Goal: Task Accomplishment & Management: Use online tool/utility

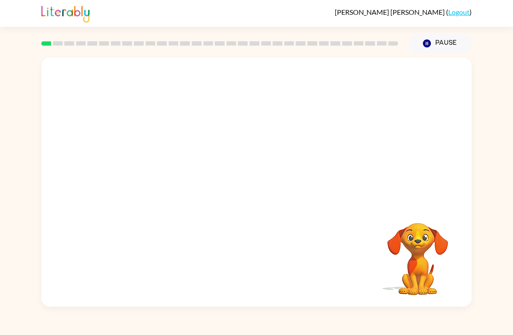
click at [230, 140] on video "Your browser must support playing .mp4 files to use Literably. Please try using…" at bounding box center [256, 130] width 430 height 147
click at [260, 187] on div at bounding box center [257, 187] width 56 height 32
click at [270, 187] on button "button" at bounding box center [257, 187] width 56 height 32
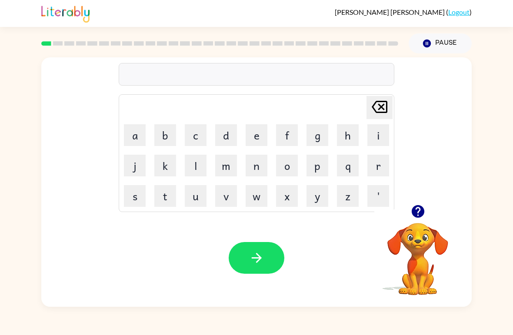
click at [161, 133] on button "b" at bounding box center [165, 135] width 22 height 22
click at [287, 166] on button "o" at bounding box center [287, 166] width 22 height 22
click at [376, 163] on button "r" at bounding box center [378, 166] width 22 height 22
click at [233, 139] on button "d" at bounding box center [226, 135] width 22 height 22
click at [379, 162] on button "r" at bounding box center [378, 166] width 22 height 22
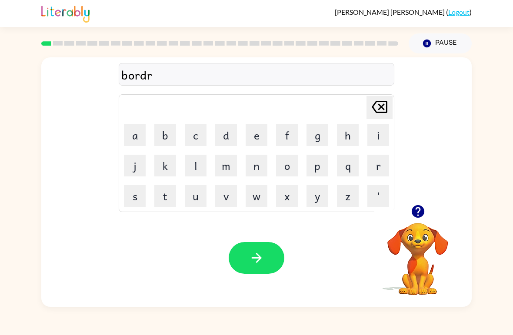
click at [380, 105] on icon at bounding box center [380, 107] width 16 height 12
click at [258, 130] on button "e" at bounding box center [257, 135] width 22 height 22
click at [377, 163] on button "r" at bounding box center [378, 166] width 22 height 22
click at [265, 244] on button "button" at bounding box center [257, 258] width 56 height 32
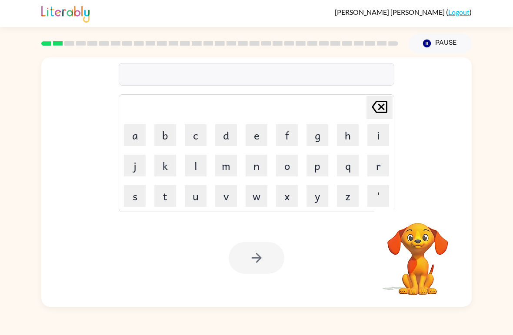
click at [255, 248] on div at bounding box center [257, 258] width 56 height 32
click at [190, 131] on button "c" at bounding box center [196, 135] width 22 height 22
click at [420, 211] on icon "button" at bounding box center [417, 211] width 13 height 13
click at [284, 170] on button "o" at bounding box center [287, 166] width 22 height 22
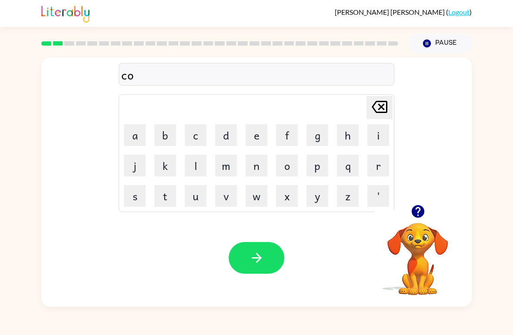
click at [191, 200] on button "u" at bounding box center [196, 196] width 22 height 22
click at [229, 168] on button "m" at bounding box center [226, 166] width 22 height 22
click at [215, 130] on button "d" at bounding box center [226, 135] width 22 height 22
click at [267, 260] on button "button" at bounding box center [257, 258] width 56 height 32
click at [205, 169] on button "l" at bounding box center [196, 166] width 22 height 22
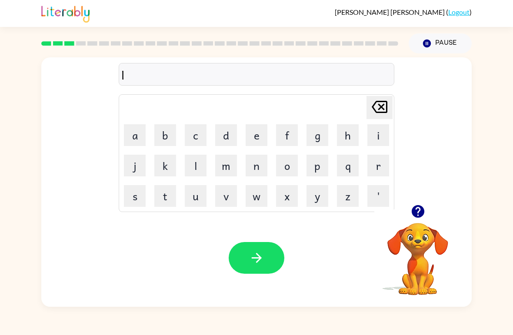
click at [207, 170] on td "l" at bounding box center [196, 166] width 30 height 30
click at [287, 164] on button "o" at bounding box center [287, 166] width 22 height 22
click at [197, 133] on button "c" at bounding box center [196, 135] width 22 height 22
click at [137, 134] on button "a" at bounding box center [135, 135] width 22 height 22
click at [172, 134] on button "b" at bounding box center [165, 135] width 22 height 22
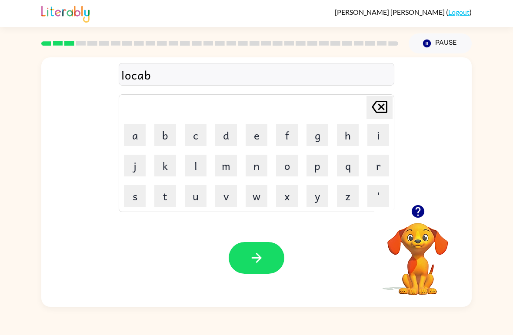
click at [385, 105] on icon "Delete Delete last character input" at bounding box center [379, 107] width 21 height 21
click at [223, 131] on button "d" at bounding box center [226, 135] width 22 height 22
click at [258, 134] on button "e" at bounding box center [257, 135] width 22 height 22
click at [269, 272] on button "button" at bounding box center [257, 258] width 56 height 32
click at [170, 193] on button "t" at bounding box center [165, 196] width 22 height 22
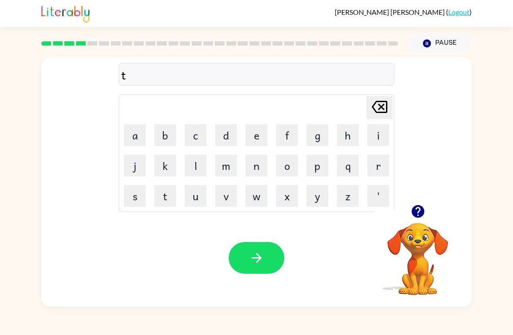
click at [201, 197] on button "u" at bounding box center [196, 196] width 22 height 22
click at [376, 139] on button "i" at bounding box center [378, 135] width 22 height 22
click at [259, 163] on button "n" at bounding box center [257, 166] width 22 height 22
click at [380, 107] on icon at bounding box center [380, 107] width 16 height 12
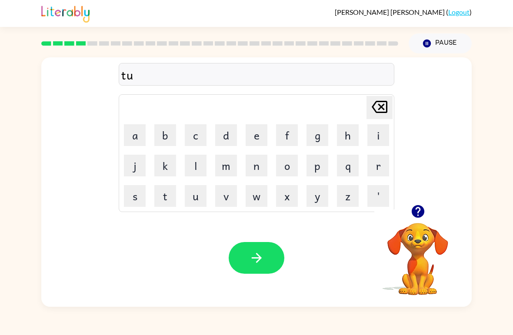
click at [377, 103] on icon "Delete Delete last character input" at bounding box center [379, 107] width 21 height 21
click at [260, 194] on button "w" at bounding box center [257, 196] width 22 height 22
click at [380, 134] on button "i" at bounding box center [378, 135] width 22 height 22
click at [258, 162] on button "n" at bounding box center [257, 166] width 22 height 22
click at [263, 258] on icon "button" at bounding box center [256, 257] width 15 height 15
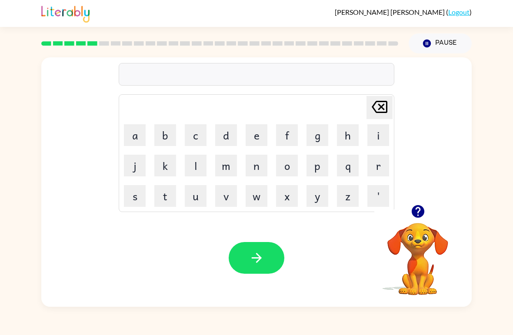
click at [260, 163] on button "n" at bounding box center [257, 166] width 22 height 22
click at [153, 148] on td "b" at bounding box center [165, 135] width 30 height 30
click at [137, 133] on button "a" at bounding box center [135, 135] width 22 height 22
click at [379, 161] on button "r" at bounding box center [378, 166] width 22 height 22
click at [287, 162] on button "o" at bounding box center [287, 166] width 22 height 22
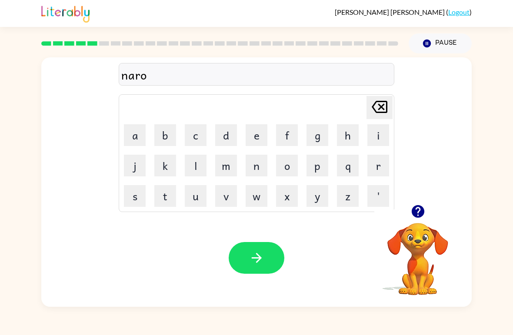
click at [203, 163] on button "l" at bounding box center [196, 166] width 22 height 22
click at [339, 115] on td "Delete Delete last character input" at bounding box center [256, 108] width 273 height 24
click at [380, 140] on button "i" at bounding box center [378, 135] width 22 height 22
click at [385, 107] on icon "Delete Delete last character input" at bounding box center [379, 107] width 21 height 21
click at [318, 197] on button "y" at bounding box center [318, 196] width 22 height 22
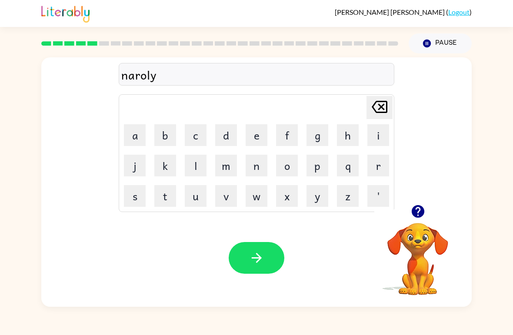
click at [273, 245] on button "button" at bounding box center [257, 258] width 56 height 32
click at [166, 134] on button "b" at bounding box center [165, 135] width 22 height 22
click at [261, 133] on button "e" at bounding box center [257, 135] width 22 height 22
click at [134, 172] on button "j" at bounding box center [135, 166] width 22 height 22
click at [141, 137] on button "a" at bounding box center [135, 135] width 22 height 22
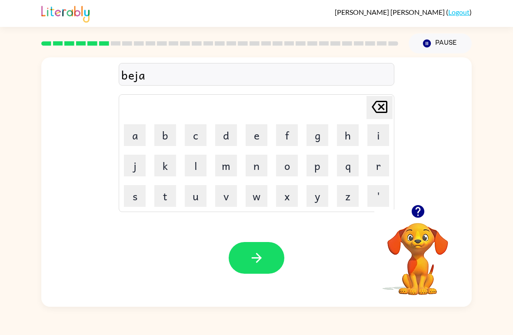
click at [380, 136] on button "i" at bounding box center [378, 135] width 22 height 22
click at [260, 168] on button "n" at bounding box center [257, 166] width 22 height 22
click at [227, 136] on button "d" at bounding box center [226, 135] width 22 height 22
click at [274, 260] on button "button" at bounding box center [257, 258] width 56 height 32
click at [167, 195] on button "t" at bounding box center [165, 196] width 22 height 22
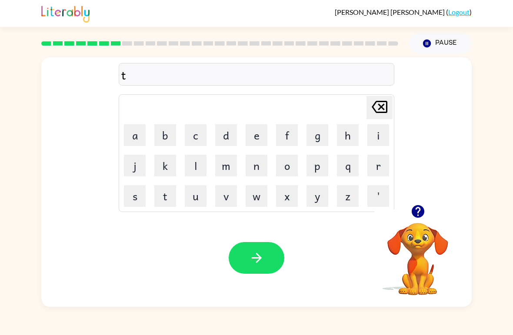
click at [382, 163] on button "r" at bounding box center [378, 166] width 22 height 22
click at [195, 133] on button "c" at bounding box center [196, 135] width 22 height 22
click at [197, 171] on button "l" at bounding box center [196, 166] width 22 height 22
click at [260, 141] on button "e" at bounding box center [257, 135] width 22 height 22
click at [257, 249] on button "button" at bounding box center [257, 258] width 56 height 32
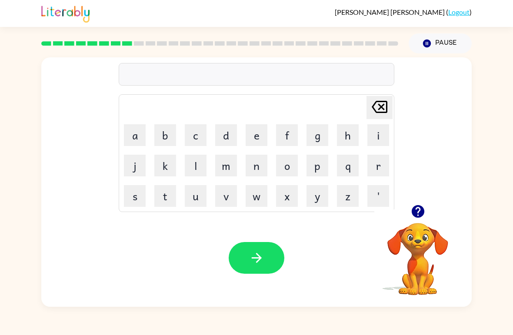
click at [260, 164] on button "n" at bounding box center [257, 166] width 22 height 22
click at [382, 136] on button "i" at bounding box center [378, 135] width 22 height 22
click at [383, 158] on button "r" at bounding box center [378, 166] width 22 height 22
click at [137, 130] on button "a" at bounding box center [135, 135] width 22 height 22
click at [230, 125] on button "d" at bounding box center [226, 135] width 22 height 22
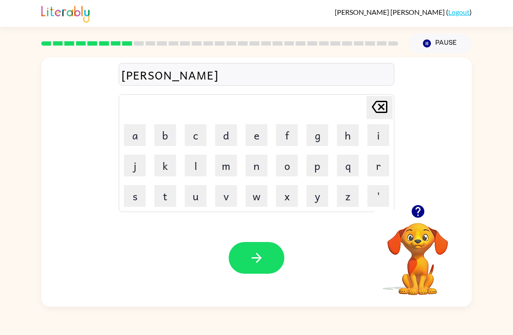
click at [374, 103] on icon "Delete Delete last character input" at bounding box center [379, 107] width 21 height 21
click at [199, 143] on button "c" at bounding box center [196, 135] width 22 height 22
click at [195, 162] on button "l" at bounding box center [196, 166] width 22 height 22
click at [259, 135] on button "e" at bounding box center [257, 135] width 22 height 22
click at [252, 248] on button "button" at bounding box center [257, 258] width 56 height 32
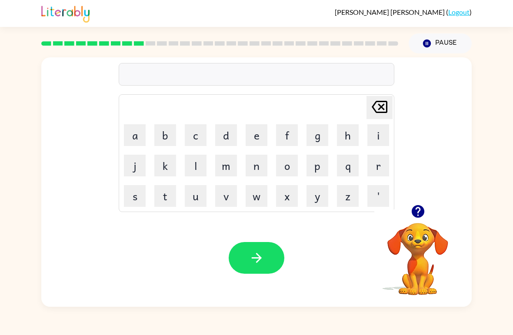
click at [257, 172] on button "n" at bounding box center [257, 166] width 22 height 22
click at [383, 137] on button "i" at bounding box center [378, 135] width 22 height 22
click at [233, 160] on button "m" at bounding box center [226, 166] width 22 height 22
click at [173, 132] on button "b" at bounding box center [165, 135] width 22 height 22
click at [202, 162] on button "l" at bounding box center [196, 166] width 22 height 22
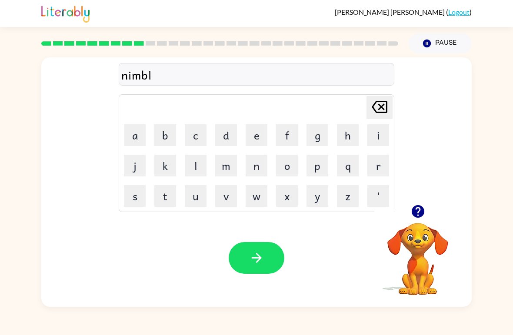
click at [261, 135] on button "e" at bounding box center [257, 135] width 22 height 22
click at [264, 252] on icon "button" at bounding box center [256, 257] width 15 height 15
click at [201, 200] on button "u" at bounding box center [196, 196] width 22 height 22
click at [263, 170] on button "n" at bounding box center [257, 166] width 22 height 22
click at [290, 137] on button "f" at bounding box center [287, 135] width 22 height 22
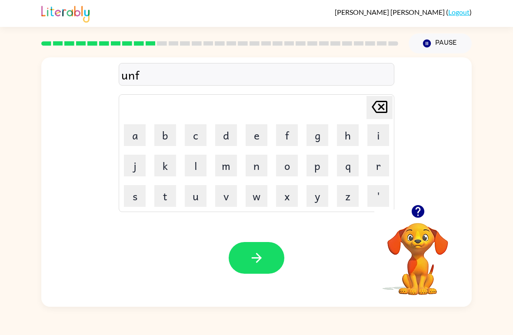
click at [287, 163] on button "o" at bounding box center [287, 166] width 22 height 22
click at [196, 160] on button "l" at bounding box center [196, 166] width 22 height 22
click at [230, 128] on button "d" at bounding box center [226, 135] width 22 height 22
click at [252, 258] on icon "button" at bounding box center [256, 258] width 10 height 10
click at [163, 130] on button "b" at bounding box center [165, 135] width 22 height 22
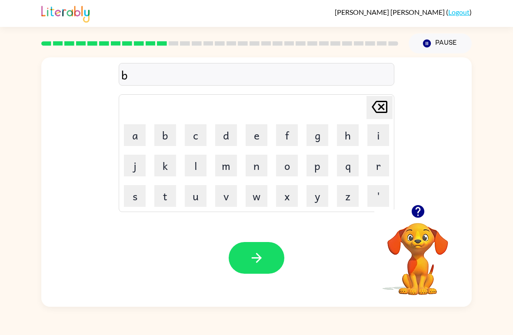
click at [290, 167] on button "o" at bounding box center [287, 166] width 22 height 22
click at [136, 140] on button "a" at bounding box center [135, 135] width 22 height 22
click at [169, 193] on button "t" at bounding box center [165, 196] width 22 height 22
click at [261, 259] on icon "button" at bounding box center [256, 258] width 10 height 10
click at [163, 133] on button "b" at bounding box center [165, 135] width 22 height 22
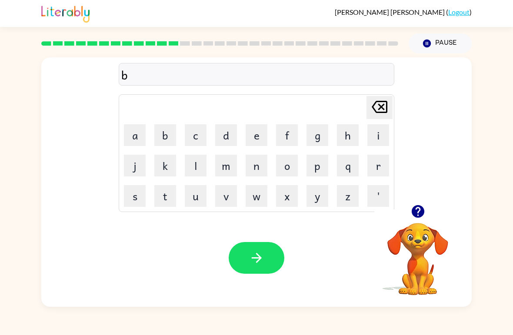
click at [264, 139] on button "e" at bounding box center [257, 135] width 22 height 22
click at [224, 136] on button "d" at bounding box center [226, 135] width 22 height 22
click at [167, 198] on button "t" at bounding box center [165, 196] width 22 height 22
click at [418, 216] on icon "button" at bounding box center [417, 211] width 15 height 15
click at [379, 140] on button "i" at bounding box center [378, 135] width 22 height 22
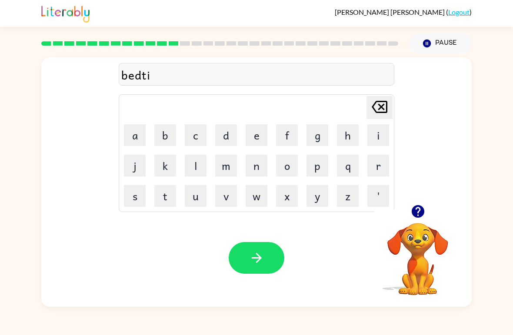
click at [228, 163] on button "m" at bounding box center [226, 166] width 22 height 22
click at [254, 143] on button "e" at bounding box center [257, 135] width 22 height 22
click at [257, 252] on icon "button" at bounding box center [256, 257] width 15 height 15
click at [294, 144] on button "f" at bounding box center [287, 135] width 22 height 22
click at [378, 140] on button "i" at bounding box center [378, 135] width 22 height 22
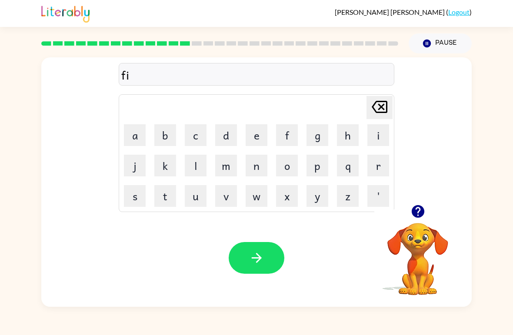
click at [227, 139] on button "d" at bounding box center [226, 135] width 22 height 22
click at [260, 172] on button "n" at bounding box center [257, 166] width 22 height 22
click at [259, 140] on button "e" at bounding box center [257, 135] width 22 height 22
click at [142, 197] on button "s" at bounding box center [135, 196] width 22 height 22
click at [268, 251] on button "button" at bounding box center [257, 258] width 56 height 32
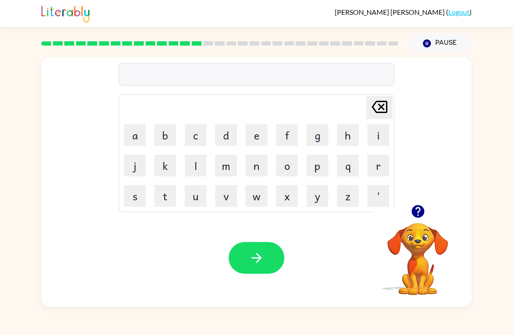
click at [228, 133] on button "d" at bounding box center [226, 135] width 22 height 22
click at [376, 138] on button "i" at bounding box center [378, 135] width 22 height 22
click at [194, 160] on button "l" at bounding box center [196, 166] width 22 height 22
click at [135, 130] on button "a" at bounding box center [135, 135] width 22 height 22
click at [316, 199] on button "y" at bounding box center [318, 196] width 22 height 22
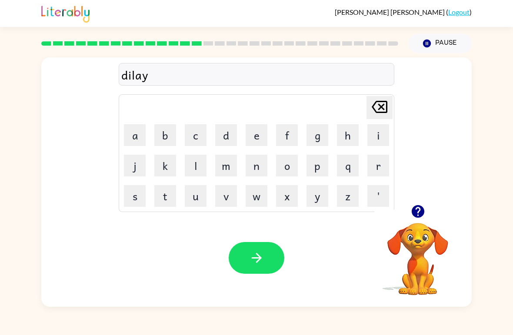
click at [259, 256] on icon "button" at bounding box center [256, 258] width 10 height 10
click at [161, 203] on button "t" at bounding box center [165, 196] width 22 height 22
click at [193, 202] on button "u" at bounding box center [196, 196] width 22 height 22
click at [378, 161] on button "r" at bounding box center [378, 166] width 22 height 22
click at [231, 165] on button "m" at bounding box center [226, 166] width 22 height 22
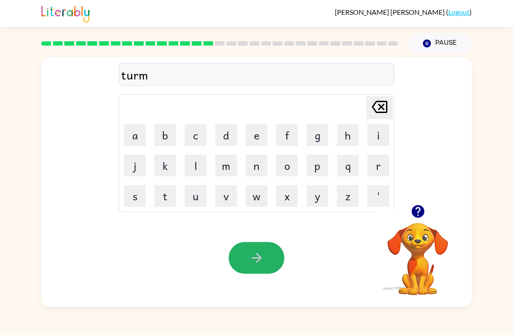
click at [240, 273] on button "button" at bounding box center [257, 258] width 56 height 32
click at [128, 190] on button "s" at bounding box center [135, 196] width 22 height 22
click at [256, 133] on button "e" at bounding box center [257, 135] width 22 height 22
click at [157, 192] on button "t" at bounding box center [165, 196] width 22 height 22
click at [257, 257] on icon "button" at bounding box center [256, 257] width 15 height 15
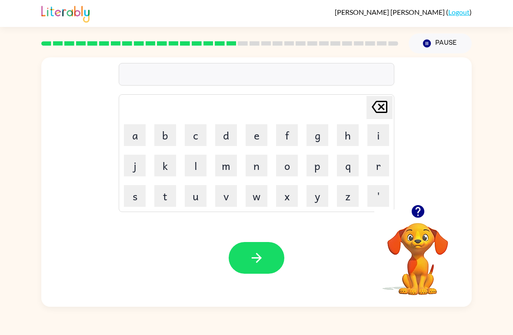
click at [165, 137] on button "b" at bounding box center [165, 135] width 22 height 22
click at [375, 167] on button "r" at bounding box center [378, 166] width 22 height 22
click at [377, 137] on button "i" at bounding box center [378, 135] width 22 height 22
click at [224, 164] on button "m" at bounding box center [226, 166] width 22 height 22
click at [380, 133] on button "i" at bounding box center [378, 135] width 22 height 22
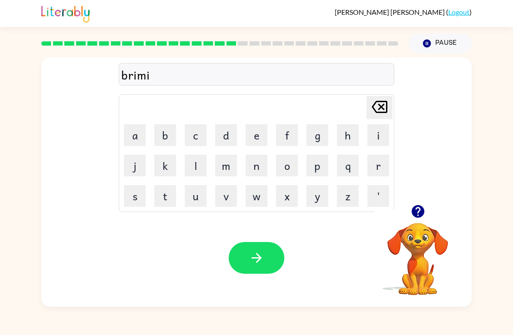
click at [262, 165] on button "n" at bounding box center [257, 166] width 22 height 22
click at [261, 257] on icon "button" at bounding box center [256, 257] width 15 height 15
click at [320, 166] on button "p" at bounding box center [318, 166] width 22 height 22
click at [201, 163] on button "l" at bounding box center [196, 166] width 22 height 22
click at [143, 136] on button "a" at bounding box center [135, 135] width 22 height 22
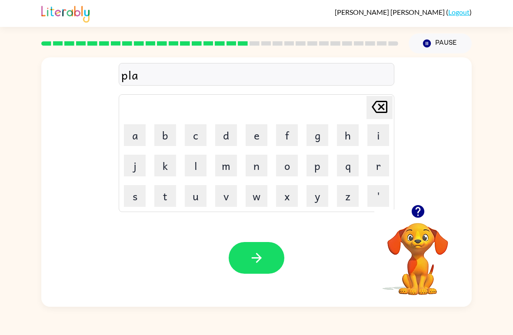
click at [131, 199] on button "s" at bounding box center [135, 196] width 22 height 22
click at [167, 206] on button "t" at bounding box center [165, 196] width 22 height 22
click at [385, 137] on button "i" at bounding box center [378, 135] width 22 height 22
click at [200, 120] on td "c" at bounding box center [196, 135] width 30 height 30
click at [194, 139] on button "c" at bounding box center [196, 135] width 22 height 22
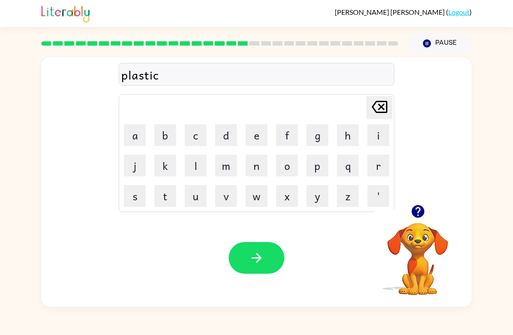
click at [260, 260] on icon "button" at bounding box center [256, 258] width 10 height 10
click at [411, 208] on icon "button" at bounding box center [417, 211] width 15 height 15
click at [220, 132] on button "d" at bounding box center [226, 135] width 22 height 22
click at [380, 132] on button "i" at bounding box center [378, 135] width 22 height 22
click at [132, 203] on button "s" at bounding box center [135, 196] width 22 height 22
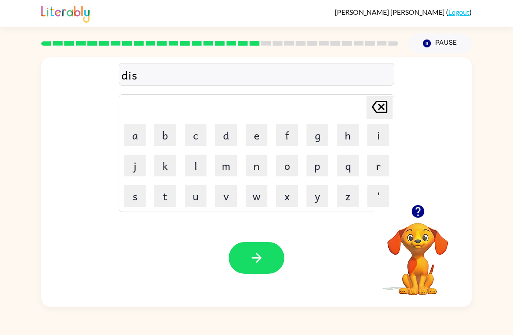
click at [320, 170] on button "p" at bounding box center [318, 166] width 22 height 22
click at [383, 164] on button "r" at bounding box center [378, 166] width 22 height 22
click at [383, 109] on icon at bounding box center [380, 107] width 16 height 12
click at [183, 170] on td "l" at bounding box center [196, 166] width 30 height 30
click at [195, 169] on button "l" at bounding box center [196, 166] width 22 height 22
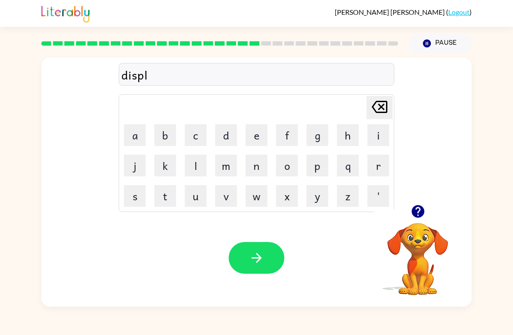
click at [132, 130] on button "a" at bounding box center [135, 135] width 22 height 22
click at [323, 199] on button "y" at bounding box center [318, 196] width 22 height 22
click at [269, 258] on button "button" at bounding box center [257, 258] width 56 height 32
click at [231, 140] on button "d" at bounding box center [226, 135] width 22 height 22
click at [124, 136] on button "a" at bounding box center [135, 135] width 22 height 22
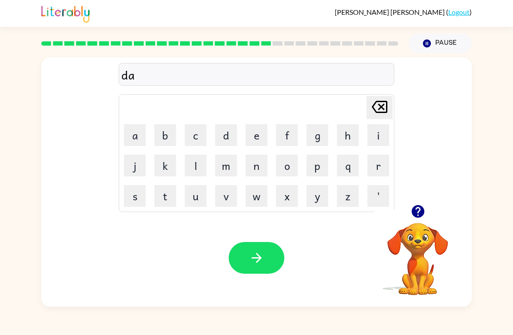
click at [132, 217] on div "Your browser must support playing .mp4 files to use Literably. Please try using…" at bounding box center [256, 258] width 430 height 98
click at [140, 197] on button "s" at bounding box center [135, 196] width 22 height 22
click at [169, 200] on button "t" at bounding box center [165, 196] width 22 height 22
click at [386, 139] on button "i" at bounding box center [378, 135] width 22 height 22
click at [232, 133] on button "d" at bounding box center [226, 135] width 22 height 22
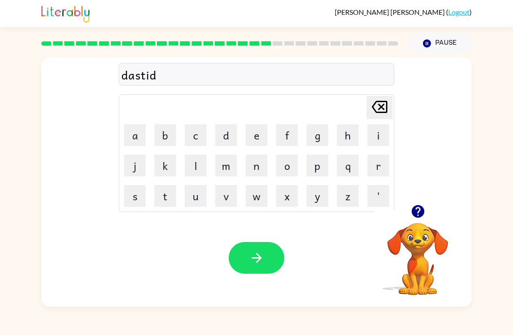
click at [273, 258] on button "button" at bounding box center [257, 258] width 56 height 32
click at [143, 196] on button "s" at bounding box center [135, 196] width 22 height 22
click at [265, 133] on button "e" at bounding box center [257, 135] width 22 height 22
click at [257, 164] on button "n" at bounding box center [257, 166] width 22 height 22
click at [165, 187] on button "t" at bounding box center [165, 196] width 22 height 22
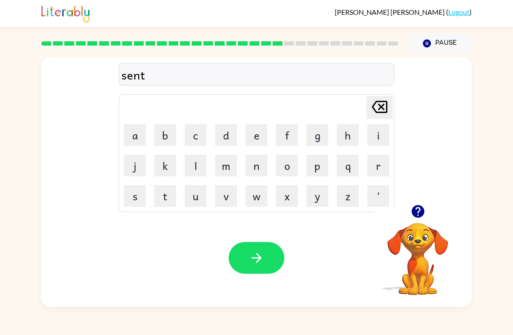
click at [260, 134] on button "e" at bounding box center [257, 135] width 22 height 22
click at [318, 166] on button "p" at bounding box center [318, 166] width 22 height 22
click at [379, 134] on button "i" at bounding box center [378, 135] width 22 height 22
click at [224, 133] on button "d" at bounding box center [226, 135] width 22 height 22
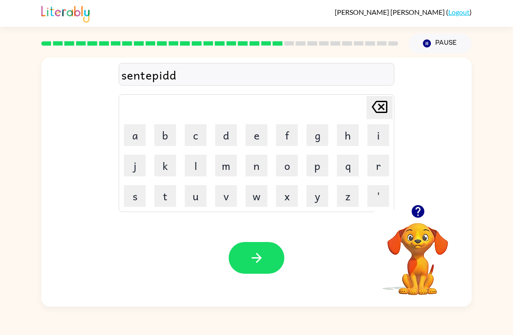
click at [387, 111] on icon at bounding box center [380, 107] width 16 height 12
click at [255, 139] on button "e" at bounding box center [257, 135] width 22 height 22
click at [260, 133] on button "e" at bounding box center [257, 135] width 22 height 22
click at [386, 109] on icon "Delete Delete last character input" at bounding box center [379, 107] width 21 height 21
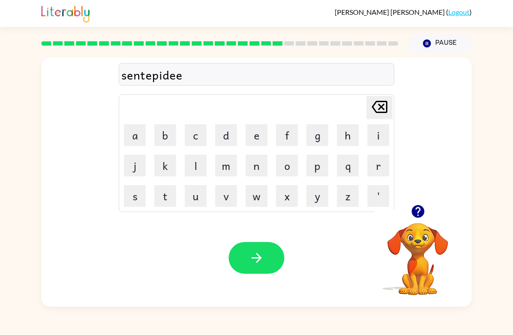
click at [373, 103] on icon "Delete Delete last character input" at bounding box center [379, 107] width 21 height 21
click at [378, 103] on icon at bounding box center [380, 107] width 16 height 12
click at [255, 255] on icon "button" at bounding box center [256, 257] width 15 height 15
click at [403, 208] on div at bounding box center [417, 211] width 87 height 22
click at [408, 210] on button "button" at bounding box center [418, 211] width 22 height 22
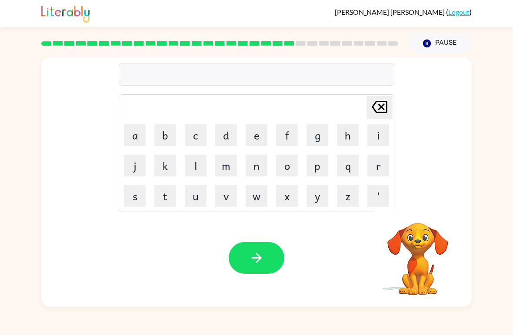
click at [380, 140] on button "i" at bounding box center [378, 135] width 22 height 22
click at [378, 104] on icon "Delete Delete last character input" at bounding box center [379, 107] width 21 height 21
click at [381, 107] on icon at bounding box center [380, 107] width 16 height 12
click at [384, 167] on button "r" at bounding box center [378, 166] width 22 height 22
click at [129, 146] on button "a" at bounding box center [135, 135] width 22 height 22
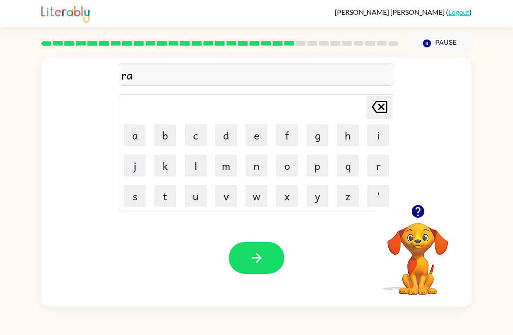
click at [378, 140] on button "i" at bounding box center [378, 135] width 22 height 22
click at [265, 171] on button "n" at bounding box center [257, 166] width 22 height 22
click at [187, 135] on button "c" at bounding box center [196, 135] width 22 height 22
click at [289, 165] on button "o" at bounding box center [287, 166] width 22 height 22
click at [130, 126] on button "a" at bounding box center [135, 135] width 22 height 22
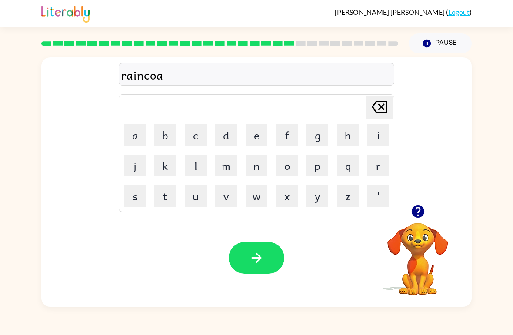
click at [157, 193] on button "t" at bounding box center [165, 196] width 22 height 22
click at [279, 249] on button "button" at bounding box center [257, 258] width 56 height 32
click at [232, 168] on button "m" at bounding box center [226, 166] width 22 height 22
click at [130, 136] on button "a" at bounding box center [135, 135] width 22 height 22
click at [382, 163] on button "r" at bounding box center [378, 166] width 22 height 22
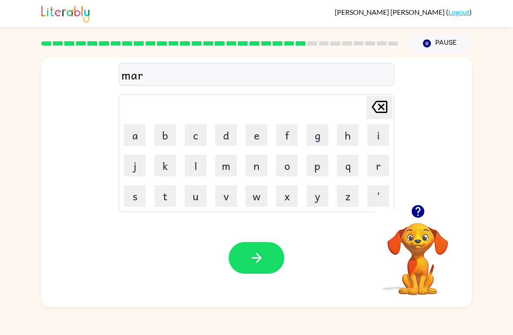
click at [203, 132] on button "c" at bounding box center [196, 135] width 22 height 22
click at [257, 143] on button "e" at bounding box center [257, 135] width 22 height 22
click at [382, 163] on button "r" at bounding box center [378, 166] width 22 height 22
click at [261, 255] on icon "button" at bounding box center [256, 257] width 15 height 15
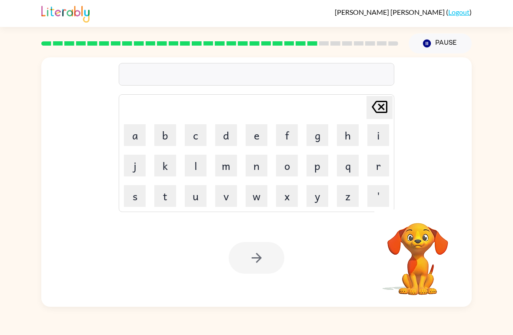
click at [232, 135] on button "d" at bounding box center [226, 135] width 22 height 22
click at [229, 137] on button "d" at bounding box center [226, 135] width 22 height 22
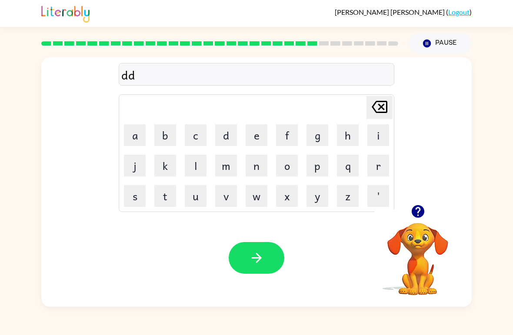
click at [385, 109] on icon "Delete Delete last character input" at bounding box center [379, 107] width 21 height 21
click at [130, 136] on button "a" at bounding box center [135, 135] width 22 height 22
click at [232, 132] on button "d" at bounding box center [226, 135] width 22 height 22
click at [134, 139] on button "a" at bounding box center [135, 135] width 22 height 22
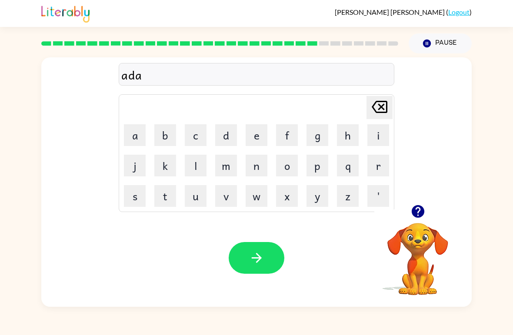
click at [258, 167] on button "n" at bounding box center [257, 166] width 22 height 22
click at [135, 195] on button "s" at bounding box center [135, 196] width 22 height 22
click at [259, 139] on button "e" at bounding box center [257, 135] width 22 height 22
click at [252, 141] on button "e" at bounding box center [257, 135] width 22 height 22
click at [222, 135] on button "d" at bounding box center [226, 135] width 22 height 22
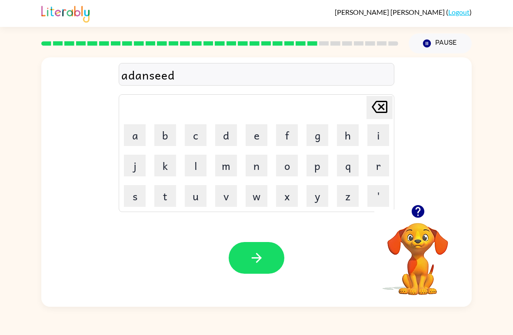
click at [248, 254] on button "button" at bounding box center [257, 258] width 56 height 32
click at [319, 134] on button "g" at bounding box center [318, 135] width 22 height 22
click at [285, 168] on button "o" at bounding box center [287, 166] width 22 height 22
click at [169, 137] on button "b" at bounding box center [165, 135] width 22 height 22
click at [195, 170] on button "l" at bounding box center [196, 166] width 22 height 22
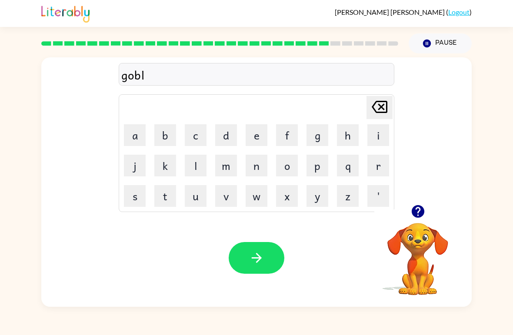
click at [378, 139] on button "i" at bounding box center [378, 135] width 22 height 22
click at [254, 172] on button "n" at bounding box center [257, 166] width 22 height 22
click at [267, 262] on button "button" at bounding box center [257, 258] width 56 height 32
click at [324, 139] on button "g" at bounding box center [318, 135] width 22 height 22
click at [297, 160] on button "o" at bounding box center [287, 166] width 22 height 22
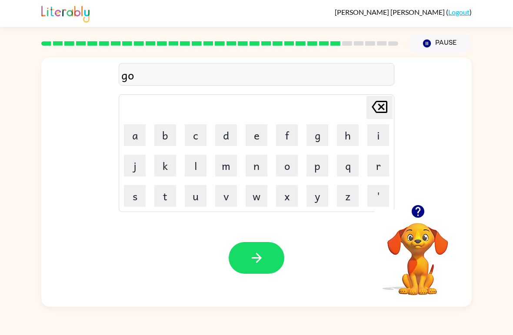
click at [164, 143] on button "b" at bounding box center [165, 135] width 22 height 22
click at [267, 142] on button "e" at bounding box center [257, 135] width 22 height 22
click at [370, 169] on button "r" at bounding box center [378, 166] width 22 height 22
click at [231, 173] on button "m" at bounding box center [226, 166] width 22 height 22
click at [372, 142] on button "i" at bounding box center [378, 135] width 22 height 22
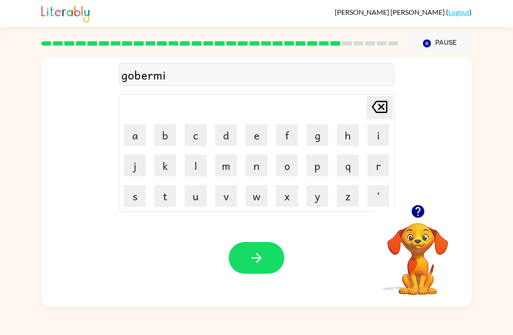
click at [260, 167] on button "n" at bounding box center [257, 166] width 22 height 22
click at [227, 141] on button "d" at bounding box center [226, 135] width 22 height 22
click at [266, 259] on button "button" at bounding box center [257, 258] width 56 height 32
click at [133, 193] on button "s" at bounding box center [135, 196] width 22 height 22
click at [159, 197] on button "t" at bounding box center [165, 196] width 22 height 22
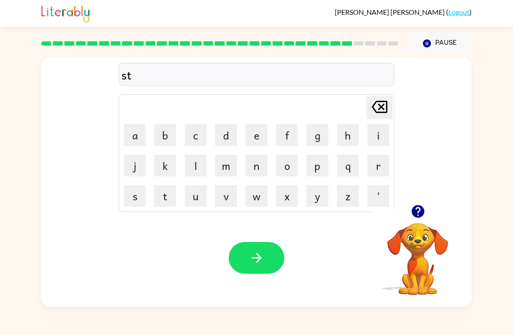
click at [377, 176] on button "r" at bounding box center [378, 166] width 22 height 22
click at [134, 134] on button "a" at bounding box center [135, 135] width 22 height 22
click at [376, 140] on button "i" at bounding box center [378, 135] width 22 height 22
click at [252, 172] on button "n" at bounding box center [257, 166] width 22 height 22
click at [265, 252] on button "button" at bounding box center [257, 258] width 56 height 32
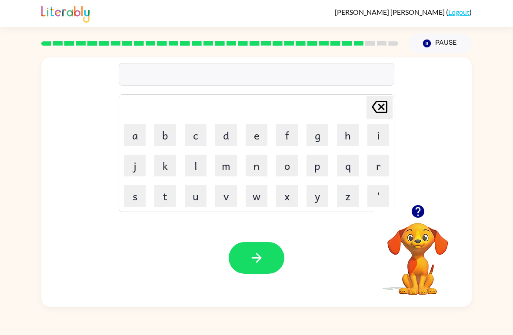
click at [133, 198] on button "s" at bounding box center [135, 196] width 22 height 22
click at [346, 140] on button "h" at bounding box center [348, 135] width 22 height 22
click at [134, 137] on button "a" at bounding box center [135, 135] width 22 height 22
click at [313, 176] on button "p" at bounding box center [318, 166] width 22 height 22
click at [257, 137] on button "e" at bounding box center [257, 135] width 22 height 22
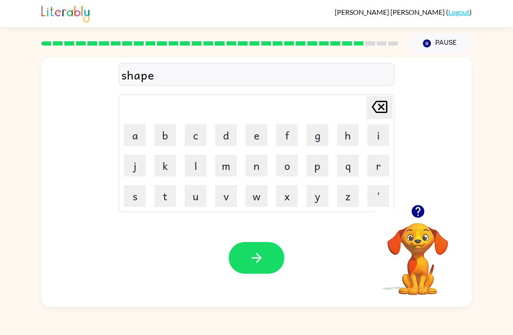
click at [260, 270] on button "button" at bounding box center [257, 258] width 56 height 32
click at [258, 136] on button "e" at bounding box center [257, 135] width 22 height 22
click at [289, 195] on button "x" at bounding box center [287, 196] width 22 height 22
click at [263, 133] on button "e" at bounding box center [257, 135] width 22 height 22
click at [202, 166] on button "l" at bounding box center [196, 166] width 22 height 22
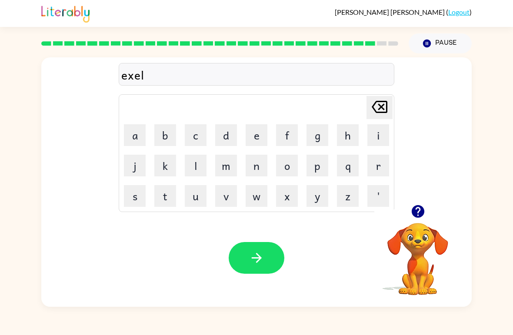
click at [264, 132] on button "e" at bounding box center [257, 135] width 22 height 22
click at [255, 162] on button "n" at bounding box center [257, 166] width 22 height 22
click at [171, 196] on button "t" at bounding box center [165, 196] width 22 height 22
click at [271, 255] on button "button" at bounding box center [257, 258] width 56 height 32
click at [137, 162] on button "j" at bounding box center [135, 166] width 22 height 22
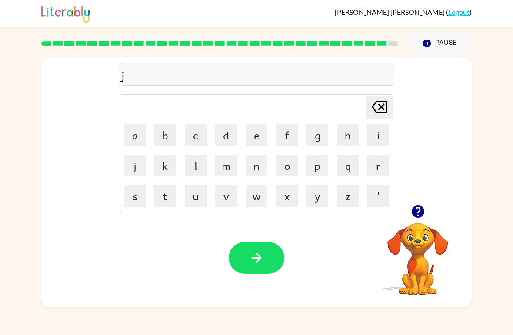
click at [290, 163] on button "o" at bounding box center [287, 166] width 22 height 22
click at [167, 133] on button "b" at bounding box center [165, 135] width 22 height 22
click at [157, 130] on button "b" at bounding box center [165, 135] width 22 height 22
click at [385, 106] on icon "Delete Delete last character input" at bounding box center [379, 107] width 21 height 21
click at [333, 220] on div "Your browser must support playing .mp4 files to use Literably. Please try using…" at bounding box center [256, 258] width 430 height 98
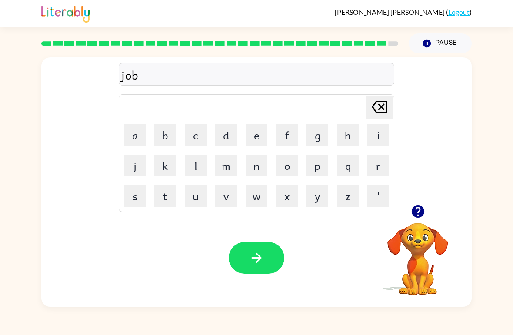
click at [164, 137] on button "b" at bounding box center [165, 135] width 22 height 22
click at [379, 111] on icon "Delete Delete last character input" at bounding box center [379, 107] width 21 height 21
click at [372, 176] on button "r" at bounding box center [378, 166] width 22 height 22
click at [117, 132] on div "jobr Delete Delete last character input a b c d e f g h i j k l m n o p q r s t…" at bounding box center [256, 130] width 430 height 147
click at [117, 131] on div "jobr Delete Delete last character input a b c d e f g h i j k l m n o p q r s t…" at bounding box center [256, 130] width 430 height 147
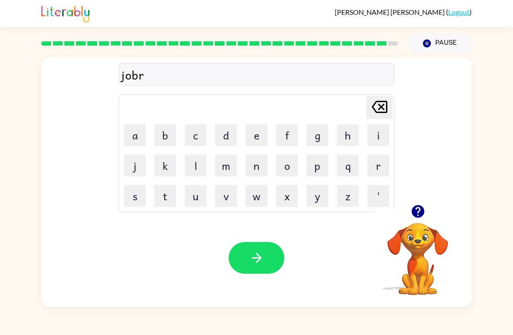
click at [134, 136] on button "a" at bounding box center [135, 135] width 22 height 22
click at [160, 165] on button "k" at bounding box center [165, 166] width 22 height 22
click at [260, 145] on button "e" at bounding box center [257, 135] width 22 height 22
click at [373, 176] on button "r" at bounding box center [378, 166] width 22 height 22
click at [273, 260] on button "button" at bounding box center [257, 258] width 56 height 32
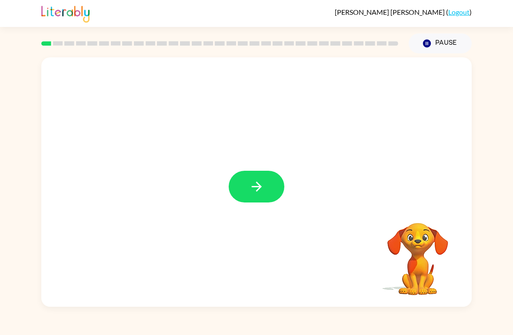
click at [260, 193] on icon "button" at bounding box center [256, 186] width 15 height 15
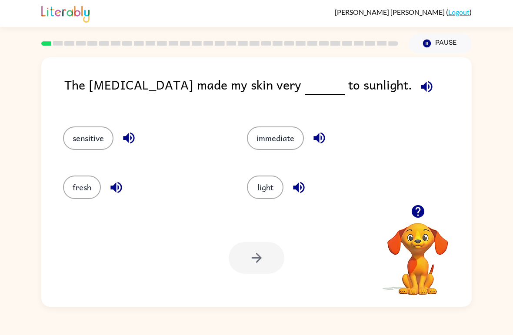
click at [262, 181] on button "light" at bounding box center [265, 187] width 37 height 23
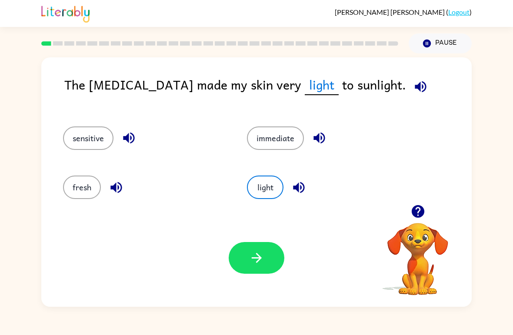
click at [257, 264] on icon "button" at bounding box center [256, 257] width 15 height 15
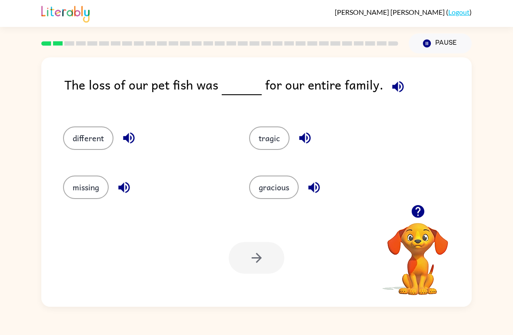
click at [86, 178] on button "missing" at bounding box center [86, 187] width 46 height 23
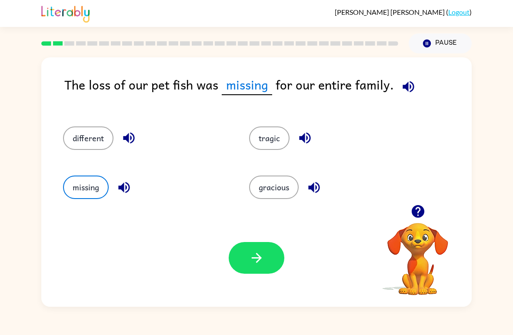
click at [241, 262] on button "button" at bounding box center [257, 258] width 56 height 32
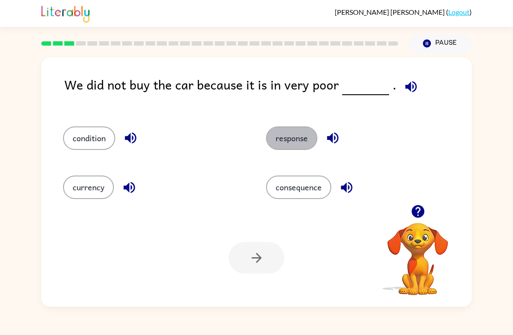
click at [299, 141] on button "response" at bounding box center [291, 138] width 51 height 23
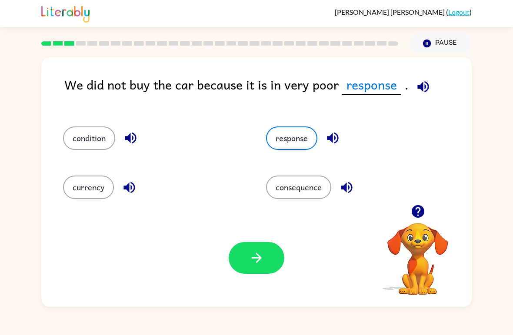
click at [253, 267] on button "button" at bounding box center [257, 258] width 56 height 32
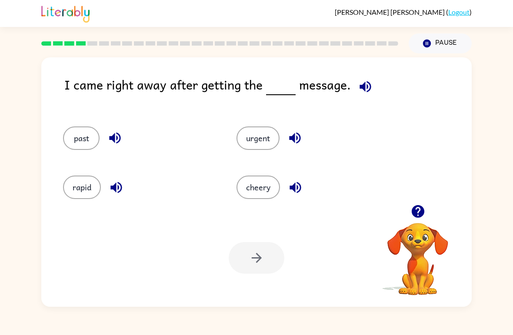
click at [72, 136] on button "past" at bounding box center [81, 138] width 37 height 23
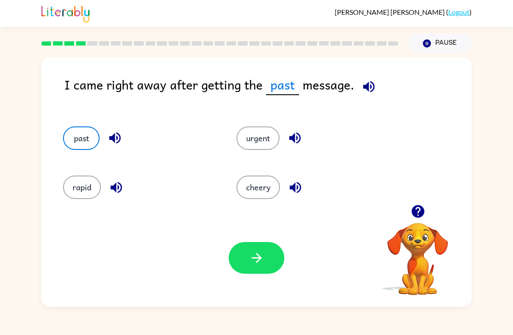
click at [378, 89] on button "button" at bounding box center [369, 87] width 22 height 22
click at [371, 80] on icon "button" at bounding box center [368, 86] width 15 height 15
click at [267, 262] on button "button" at bounding box center [257, 258] width 56 height 32
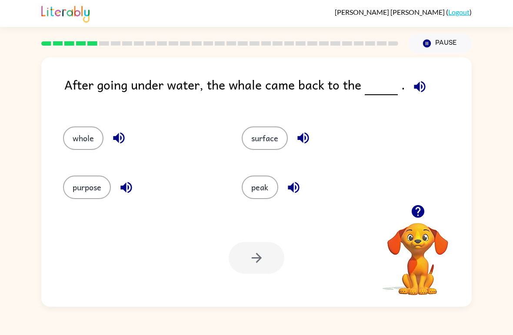
click at [86, 128] on button "whole" at bounding box center [83, 138] width 40 height 23
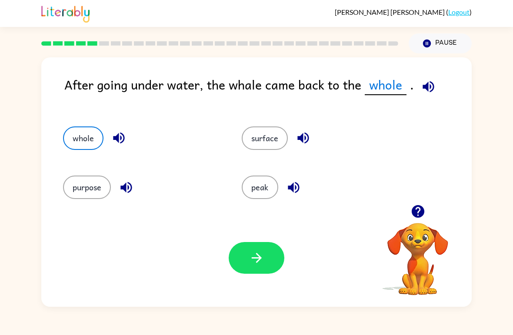
click at [247, 258] on button "button" at bounding box center [257, 258] width 56 height 32
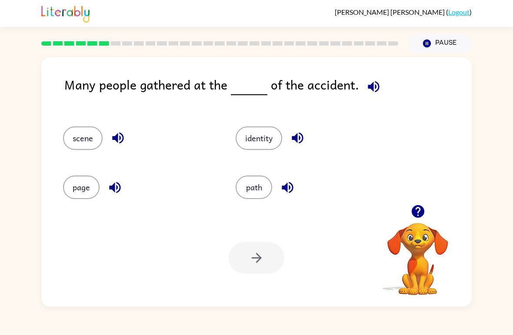
click at [270, 213] on div "Your browser must support playing .mp4 files to use Literably. Please try using…" at bounding box center [256, 258] width 430 height 98
click at [254, 197] on button "path" at bounding box center [254, 187] width 37 height 23
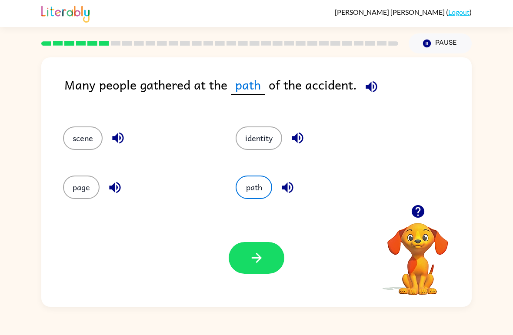
click at [219, 300] on div "Your browser must support playing .mp4 files to use Literably. Please try using…" at bounding box center [256, 258] width 430 height 98
click at [83, 143] on button "scene" at bounding box center [83, 138] width 40 height 23
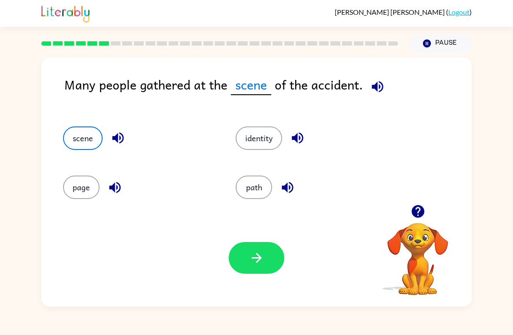
click at [240, 268] on button "button" at bounding box center [257, 258] width 56 height 32
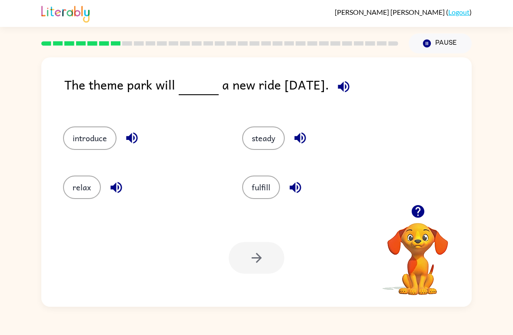
click at [94, 137] on button "introduce" at bounding box center [89, 138] width 53 height 23
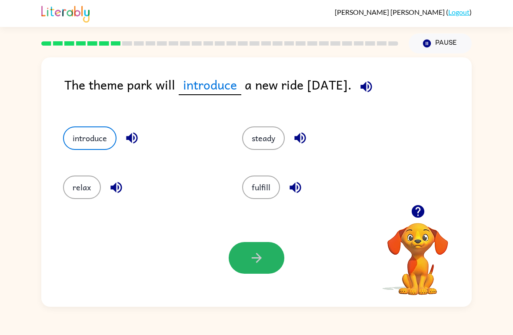
click at [253, 267] on button "button" at bounding box center [257, 258] width 56 height 32
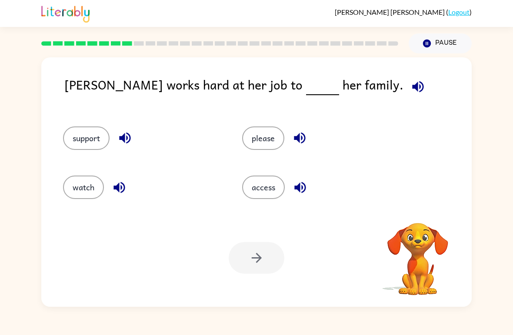
click at [77, 327] on div "[PERSON_NAME] ( Logout ) Pause Pause [PERSON_NAME] works hard at her job to her…" at bounding box center [256, 167] width 513 height 335
click at [72, 188] on button "watch" at bounding box center [83, 187] width 41 height 23
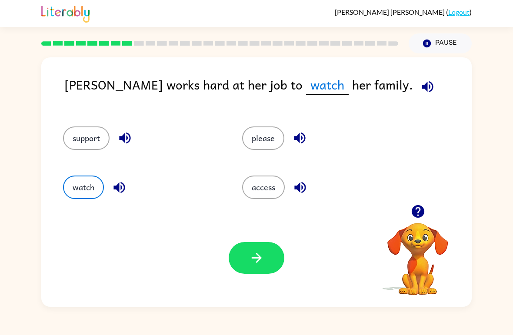
click at [250, 257] on icon "button" at bounding box center [256, 257] width 15 height 15
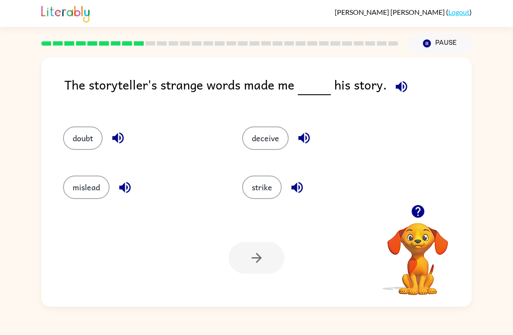
click at [307, 316] on div "[PERSON_NAME] ( Logout ) Pause Pause The storyteller's strange words made me hi…" at bounding box center [256, 167] width 513 height 335
click at [270, 141] on button "deceive" at bounding box center [265, 138] width 47 height 23
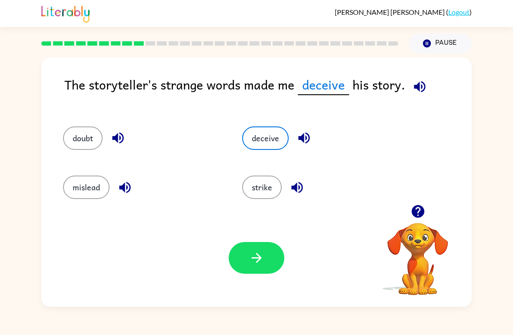
click at [280, 267] on button "button" at bounding box center [257, 258] width 56 height 32
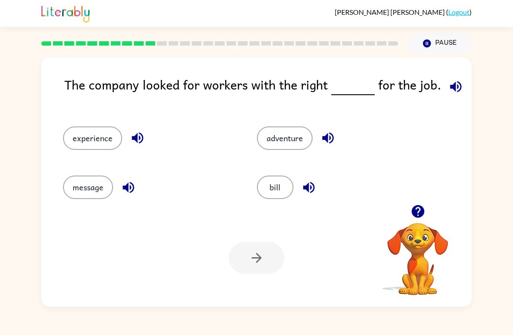
click at [307, 130] on button "adventure" at bounding box center [285, 138] width 56 height 23
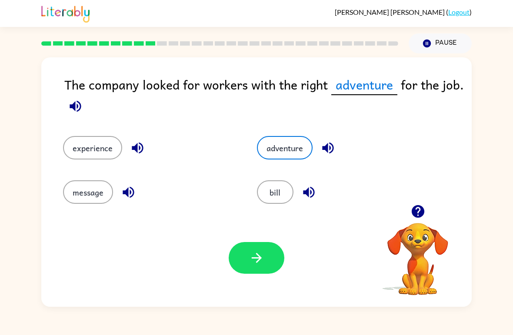
click at [260, 284] on div "Your browser must support playing .mp4 files to use Literably. Please try using…" at bounding box center [256, 258] width 430 height 98
click at [281, 263] on button "button" at bounding box center [257, 258] width 56 height 32
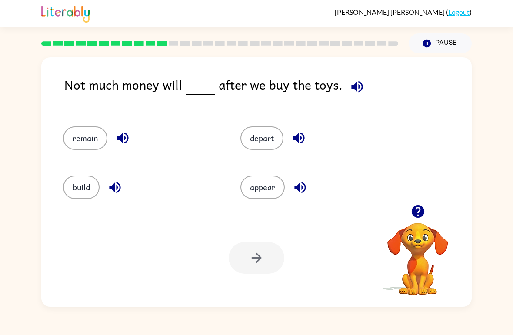
click at [265, 136] on button "depart" at bounding box center [261, 138] width 43 height 23
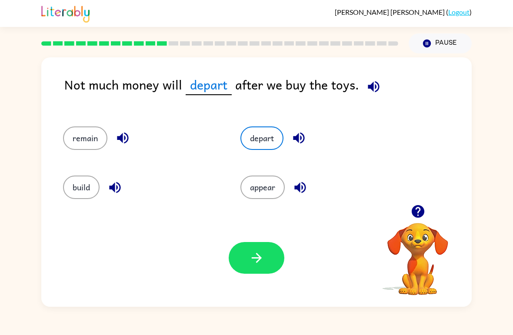
click at [275, 255] on button "button" at bounding box center [257, 258] width 56 height 32
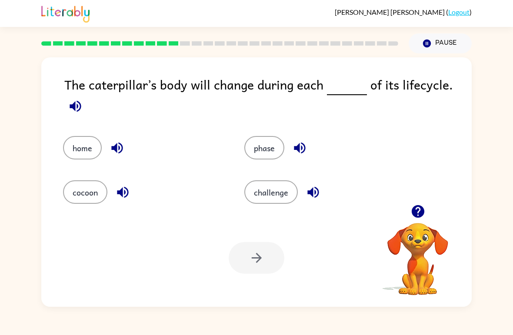
click at [289, 200] on button "challenge" at bounding box center [270, 191] width 53 height 23
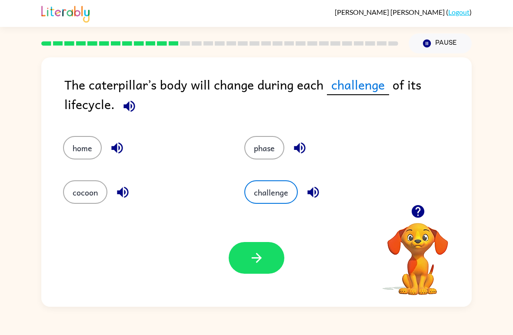
click at [249, 264] on icon "button" at bounding box center [256, 257] width 15 height 15
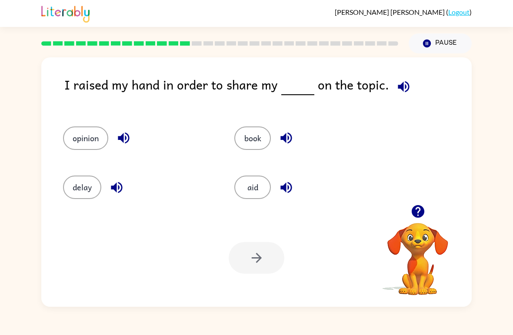
click at [260, 133] on button "book" at bounding box center [252, 138] width 37 height 23
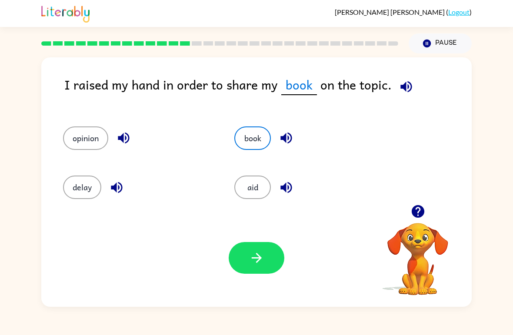
click at [265, 255] on button "button" at bounding box center [257, 258] width 56 height 32
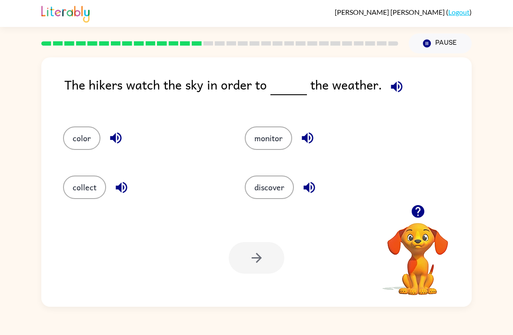
click at [277, 189] on button "discover" at bounding box center [269, 187] width 49 height 23
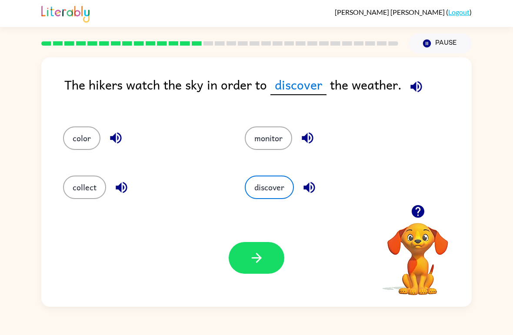
click at [267, 244] on button "button" at bounding box center [257, 258] width 56 height 32
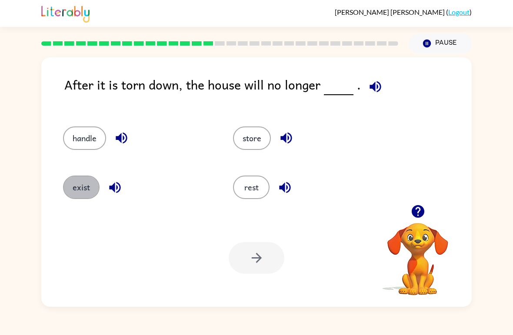
click at [68, 183] on button "exist" at bounding box center [81, 187] width 37 height 23
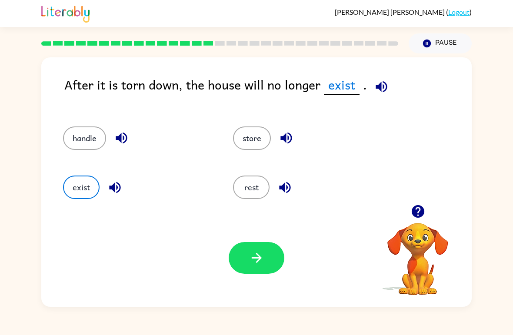
click at [261, 262] on icon "button" at bounding box center [256, 257] width 15 height 15
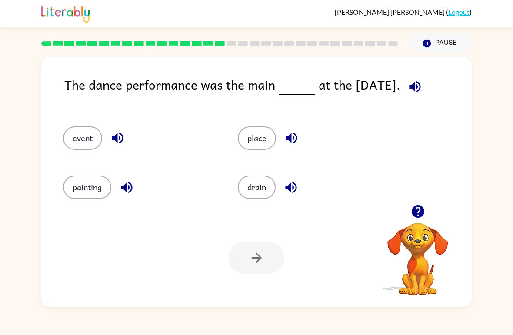
click at [267, 137] on button "place" at bounding box center [257, 138] width 38 height 23
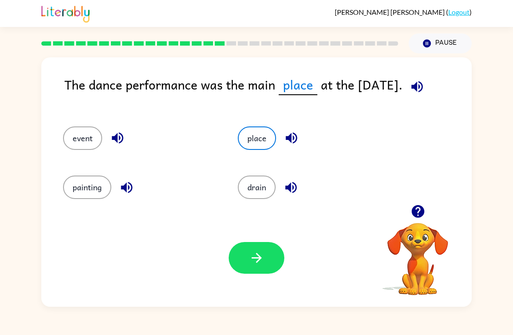
click at [265, 189] on button "drain" at bounding box center [257, 187] width 38 height 23
click at [264, 140] on button "place" at bounding box center [257, 138] width 38 height 23
click at [269, 263] on button "button" at bounding box center [257, 258] width 56 height 32
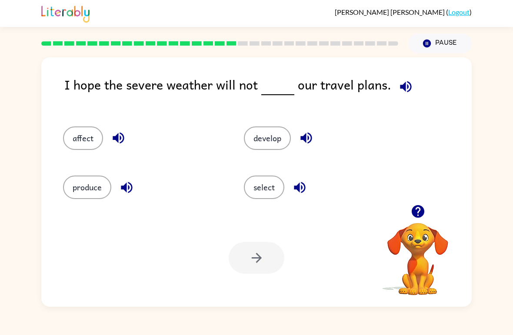
click at [263, 135] on button "develop" at bounding box center [267, 138] width 47 height 23
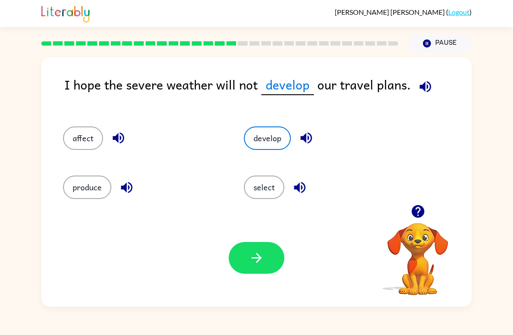
click at [263, 246] on button "button" at bounding box center [257, 258] width 56 height 32
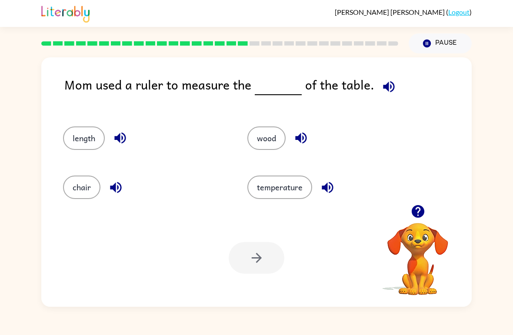
click at [86, 178] on button "chair" at bounding box center [81, 187] width 37 height 23
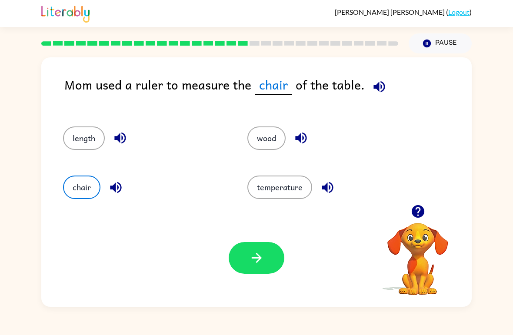
click at [280, 260] on button "button" at bounding box center [257, 258] width 56 height 32
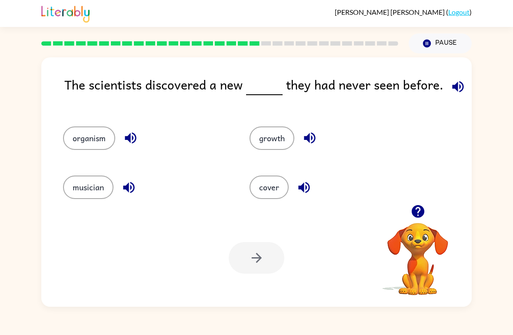
click at [252, 273] on div at bounding box center [257, 258] width 56 height 32
click at [90, 189] on button "musician" at bounding box center [88, 187] width 50 height 23
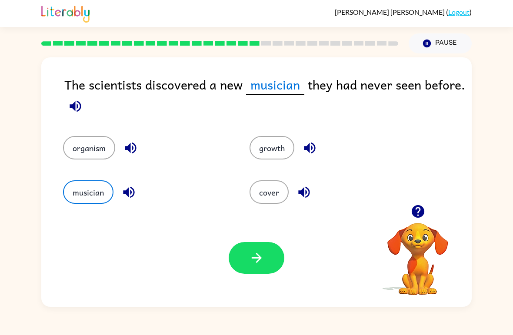
click at [267, 274] on button "button" at bounding box center [257, 258] width 56 height 32
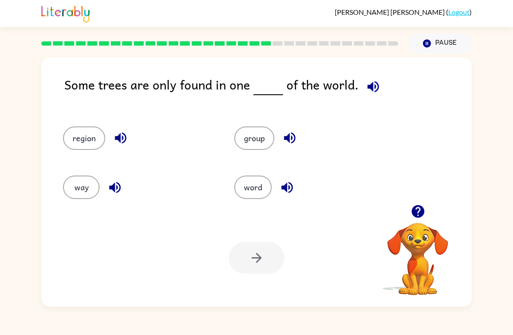
click at [260, 184] on button "word" at bounding box center [252, 187] width 37 height 23
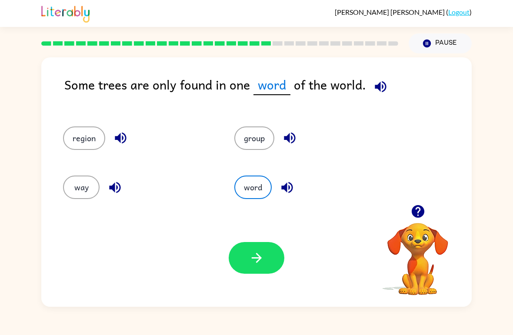
click at [266, 260] on button "button" at bounding box center [257, 258] width 56 height 32
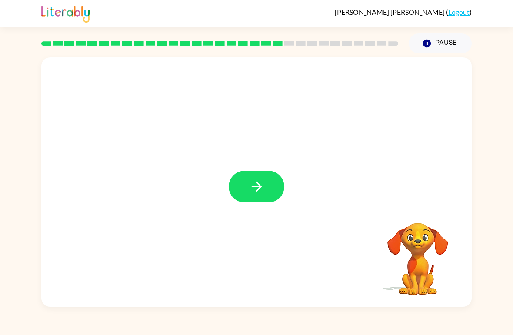
click at [259, 183] on icon "button" at bounding box center [256, 186] width 15 height 15
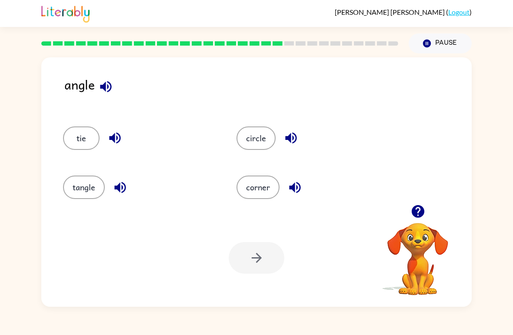
click at [260, 191] on button "corner" at bounding box center [258, 187] width 43 height 23
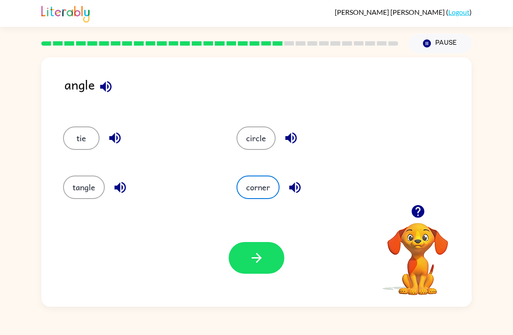
click at [246, 261] on button "button" at bounding box center [257, 258] width 56 height 32
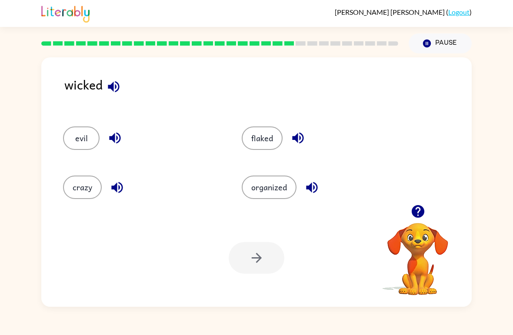
click at [267, 136] on button "flaked" at bounding box center [262, 138] width 41 height 23
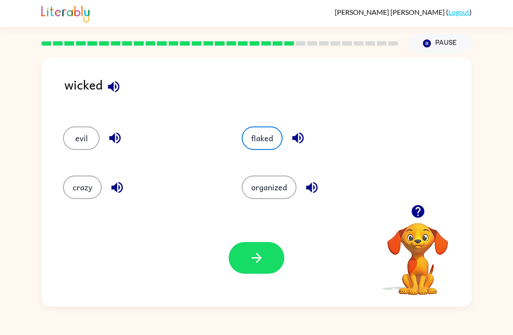
click at [266, 279] on div "Your browser must support playing .mp4 files to use Literably. Please try using…" at bounding box center [256, 258] width 430 height 98
click at [243, 261] on button "button" at bounding box center [257, 258] width 56 height 32
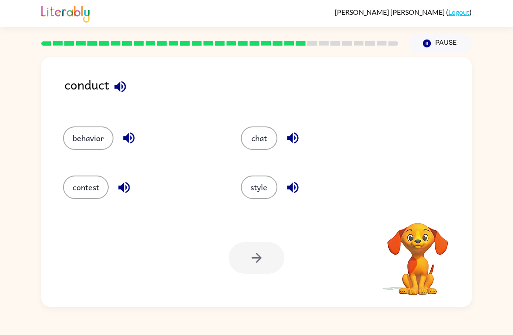
click at [267, 275] on div "Your browser must support playing .mp4 files to use Literably. Please try using…" at bounding box center [256, 258] width 430 height 98
click at [262, 197] on button "style" at bounding box center [259, 187] width 37 height 23
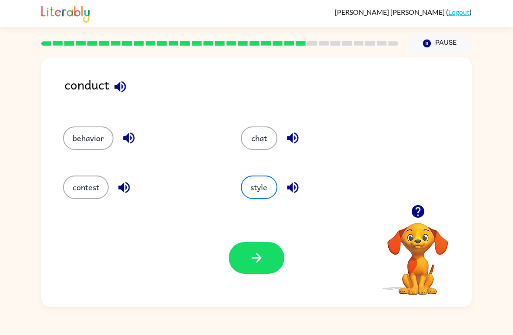
click at [258, 257] on icon "button" at bounding box center [256, 257] width 15 height 15
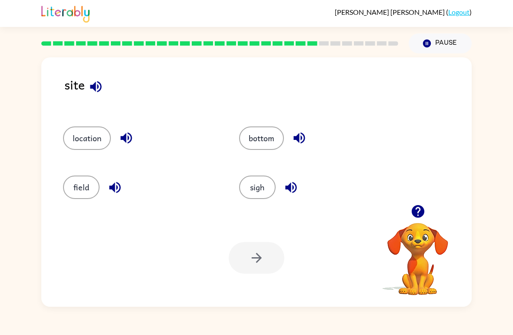
click at [262, 199] on button "sigh" at bounding box center [257, 187] width 37 height 23
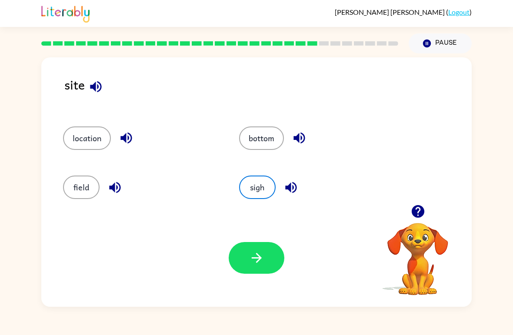
click at [253, 271] on button "button" at bounding box center [257, 258] width 56 height 32
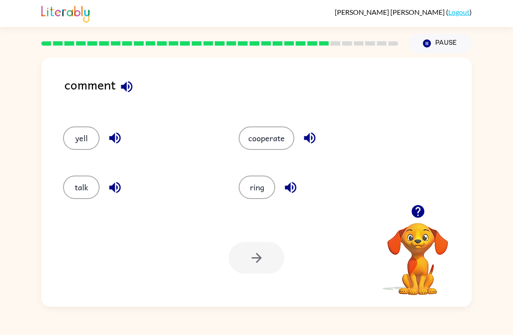
click at [279, 136] on button "cooperate" at bounding box center [267, 138] width 56 height 23
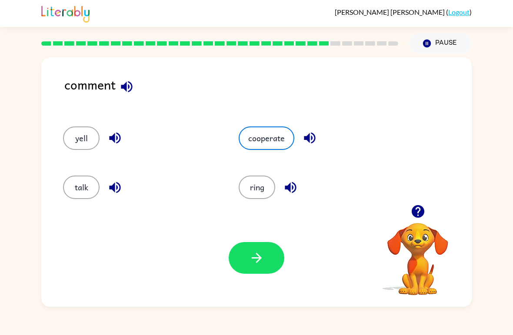
click at [263, 254] on icon "button" at bounding box center [256, 257] width 15 height 15
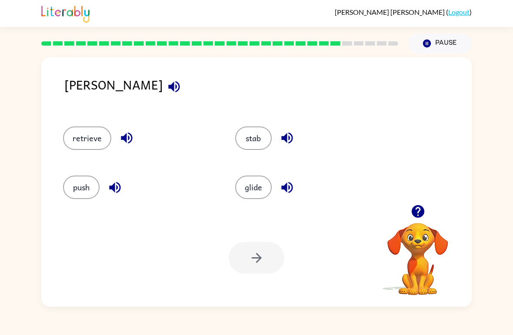
click at [100, 136] on button "retrieve" at bounding box center [87, 138] width 48 height 23
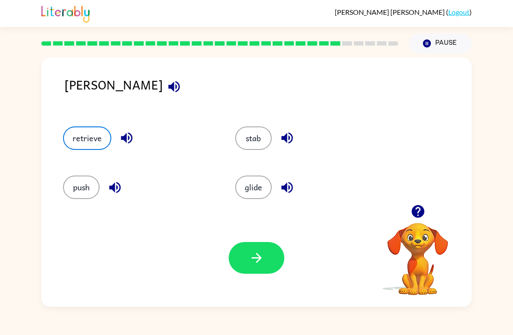
click at [272, 260] on button "button" at bounding box center [257, 258] width 56 height 32
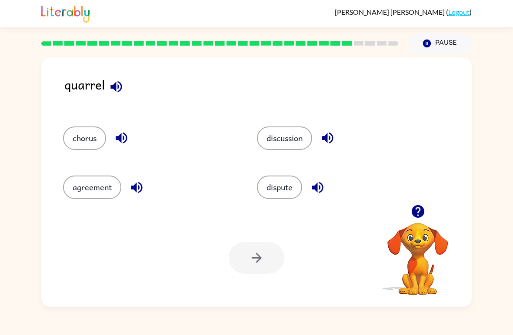
click at [295, 133] on button "discussion" at bounding box center [284, 138] width 55 height 23
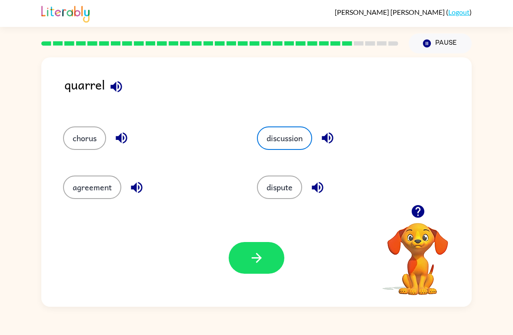
click at [270, 252] on button "button" at bounding box center [257, 258] width 56 height 32
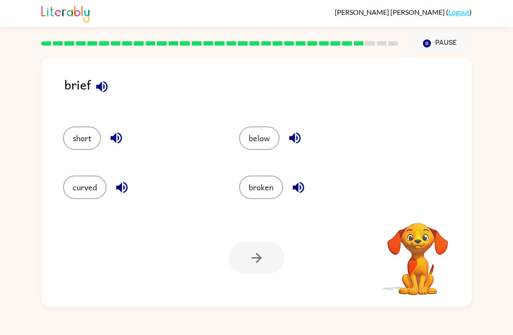
click at [279, 184] on button "broken" at bounding box center [261, 187] width 44 height 23
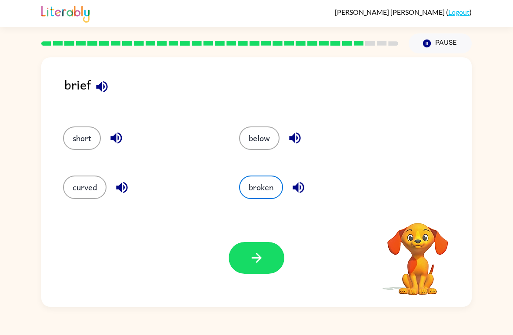
click at [258, 256] on icon "button" at bounding box center [256, 258] width 10 height 10
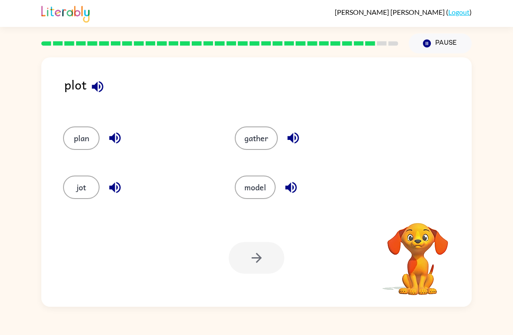
click at [77, 195] on button "jot" at bounding box center [81, 187] width 37 height 23
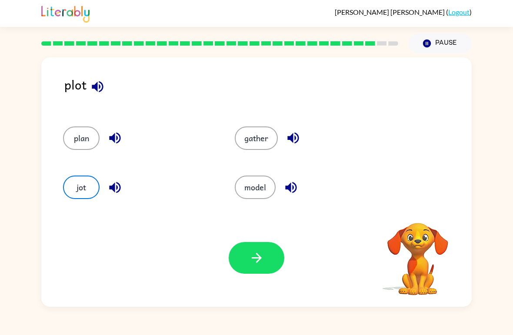
click at [250, 244] on button "button" at bounding box center [257, 258] width 56 height 32
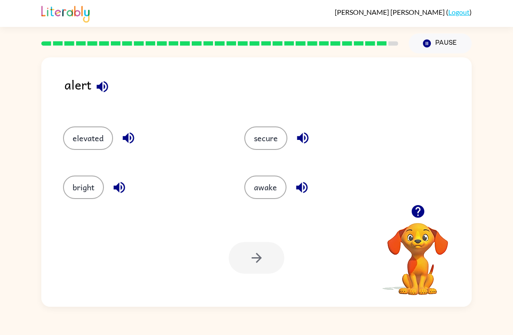
click at [281, 192] on button "awake" at bounding box center [265, 187] width 42 height 23
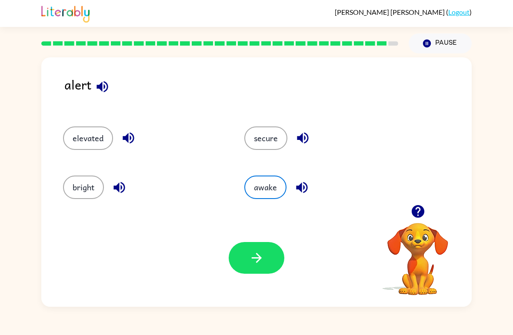
click at [257, 256] on icon "button" at bounding box center [256, 257] width 15 height 15
